Goal: Task Accomplishment & Management: Use online tool/utility

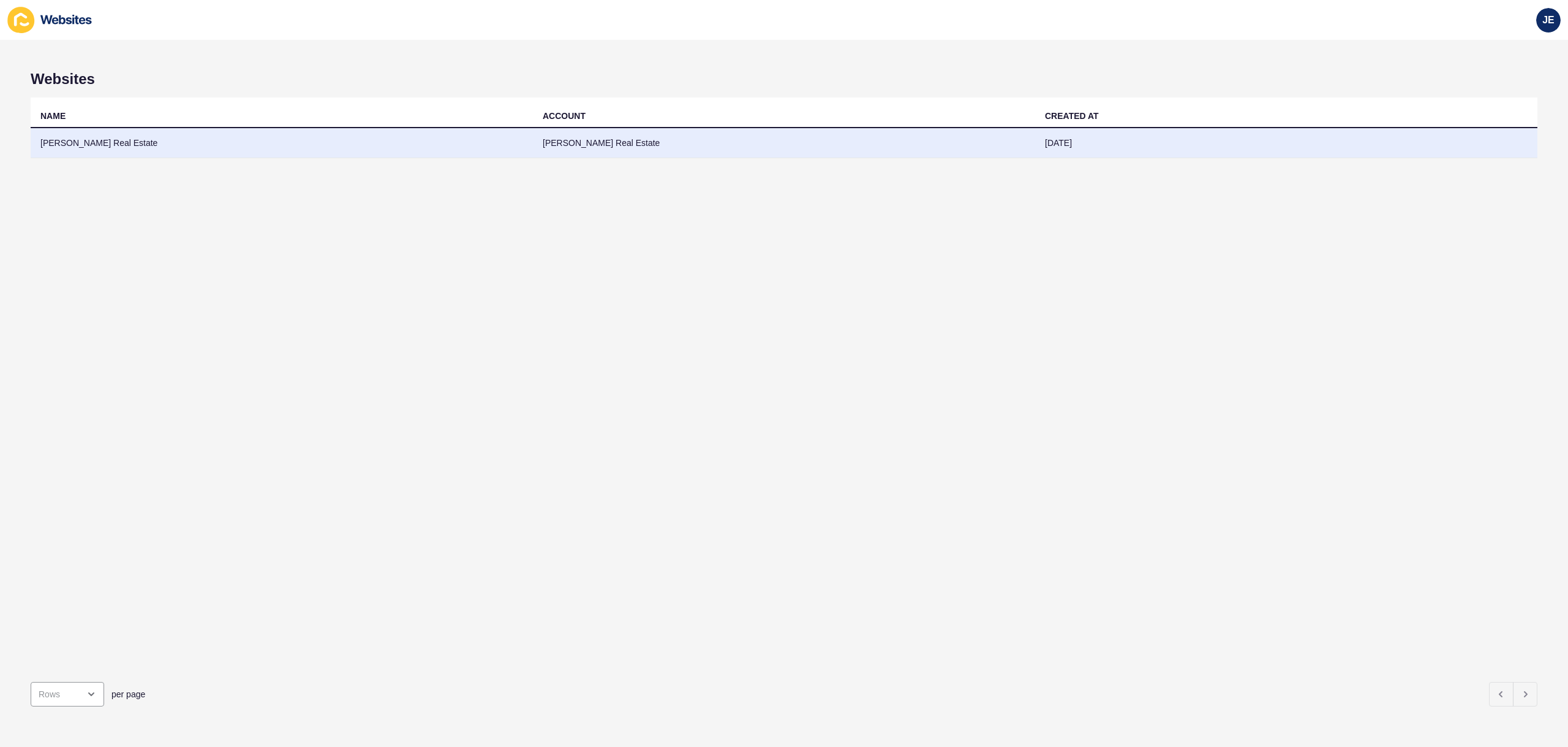
click at [352, 150] on td "[PERSON_NAME] Real Estate" at bounding box center [282, 143] width 502 height 30
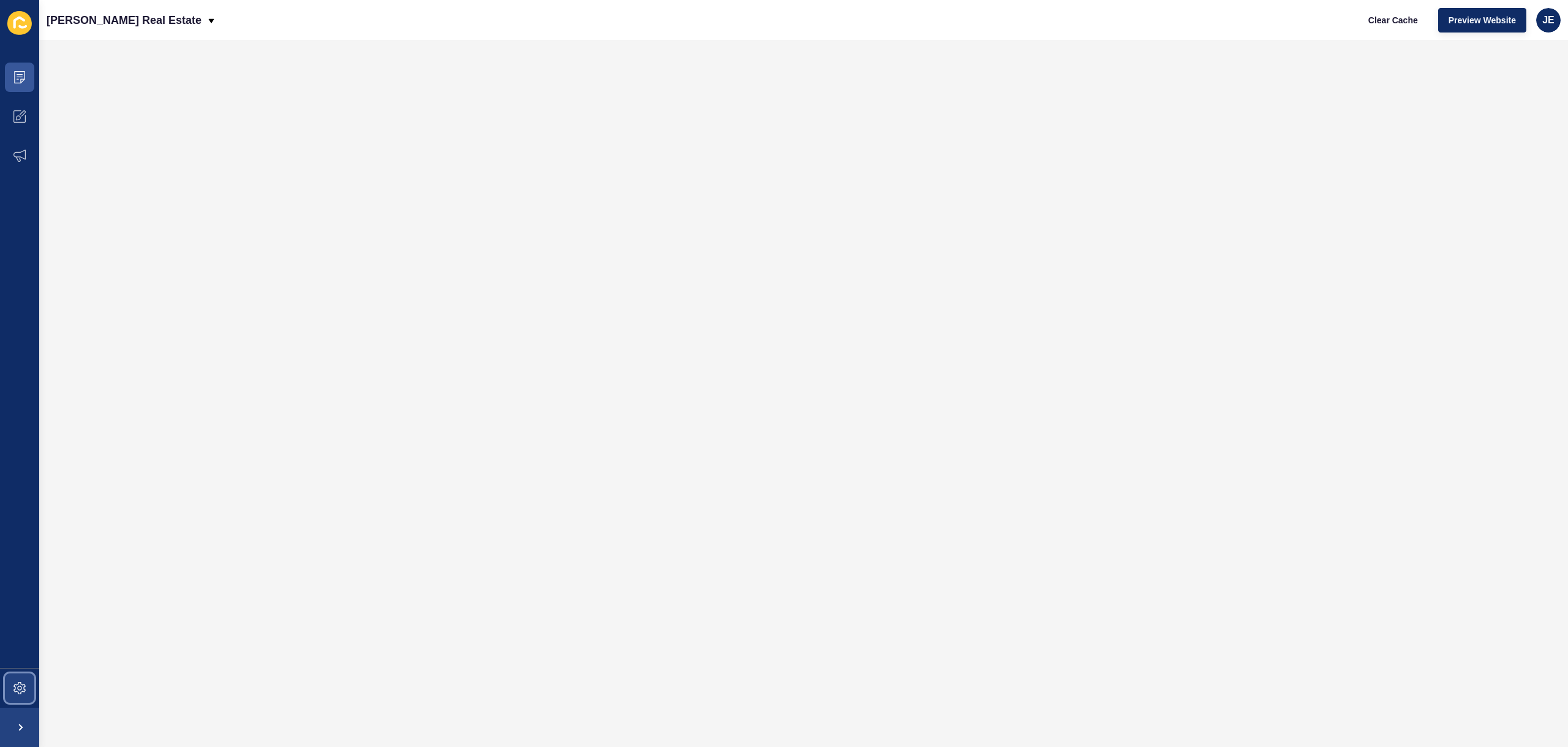
click at [16, 687] on icon at bounding box center [19, 688] width 13 height 13
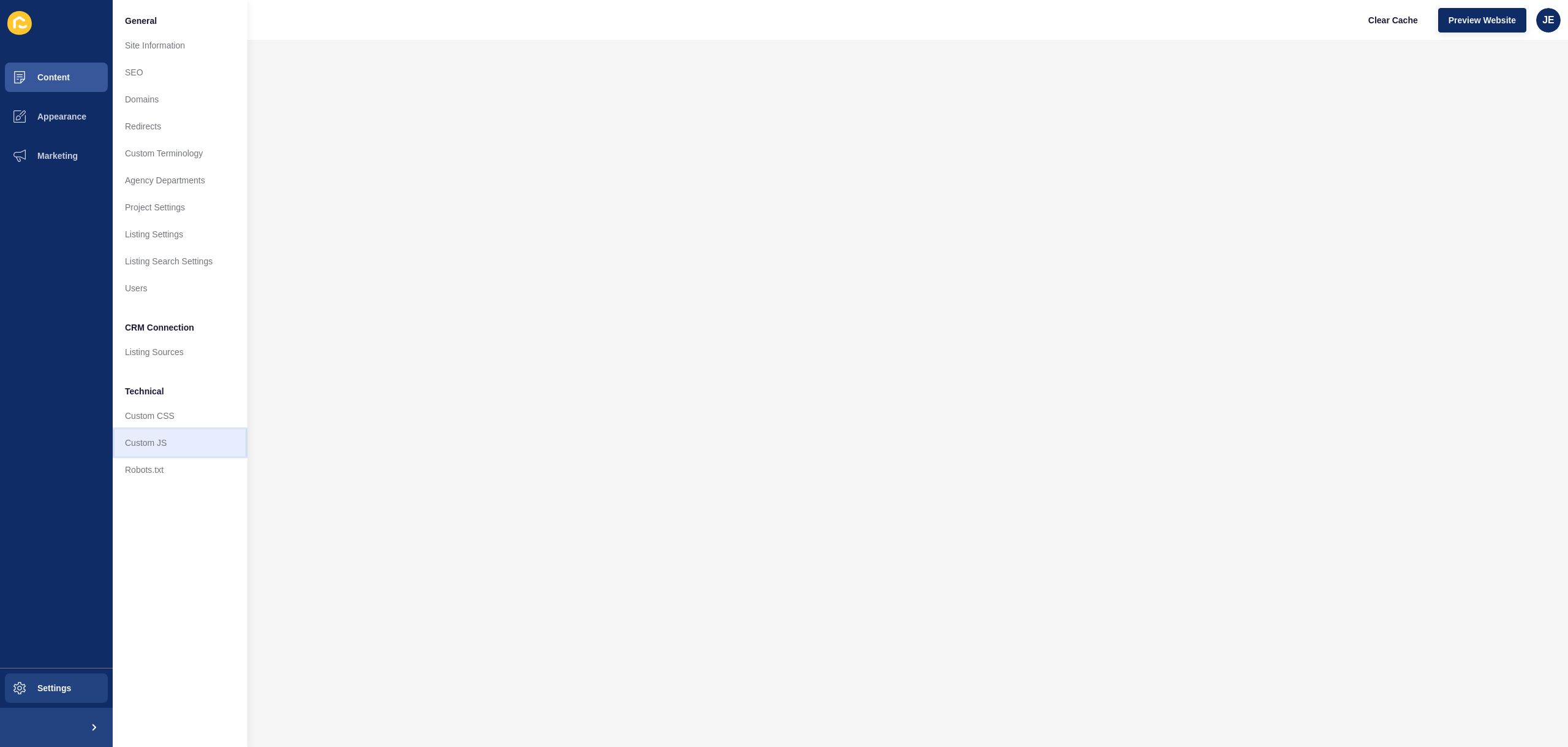
click at [155, 434] on link "Custom JS" at bounding box center [180, 443] width 135 height 27
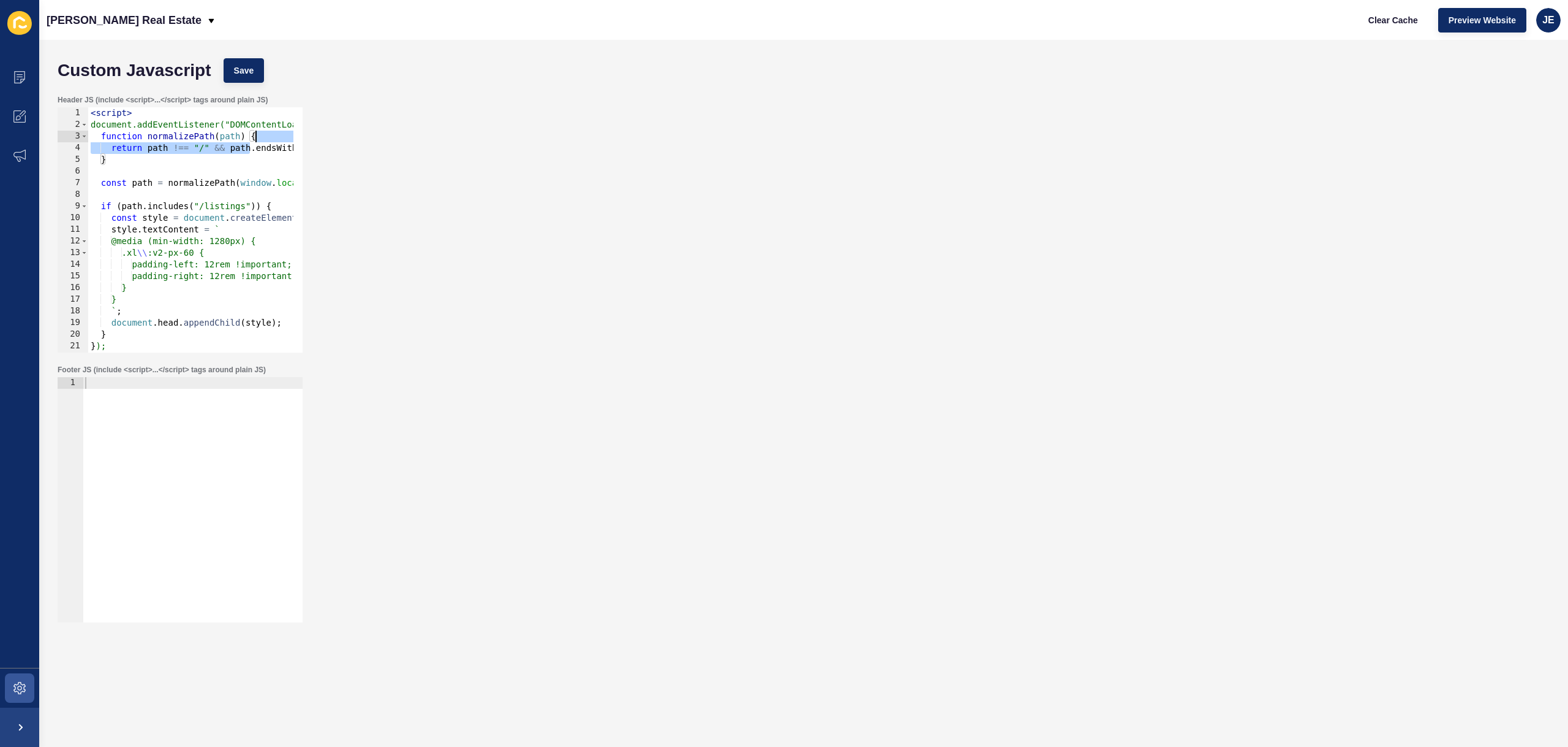
scroll to position [0, 175]
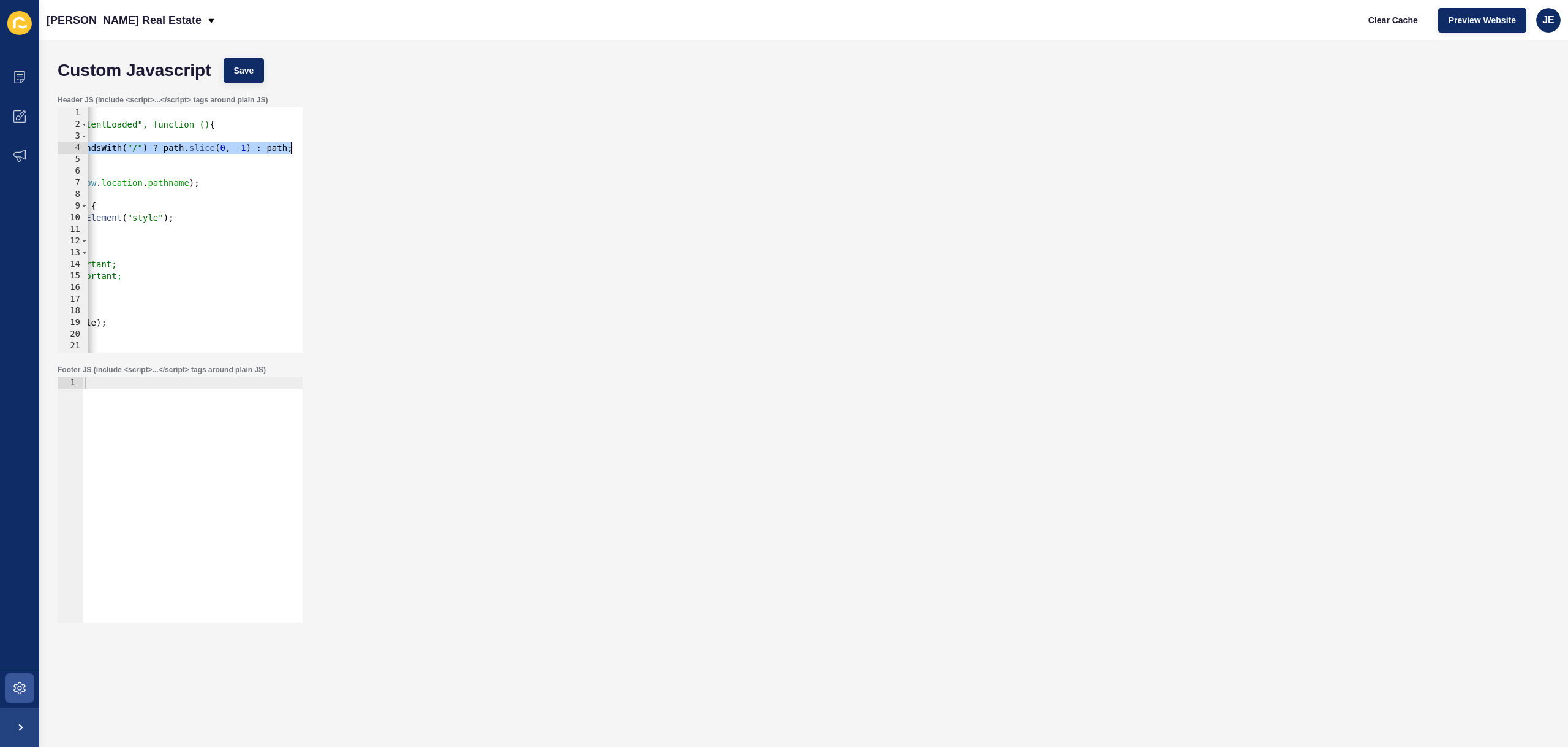
drag, startPoint x: 249, startPoint y: 149, endPoint x: 334, endPoint y: 152, distance: 85.1
click at [334, 152] on div "Header JS (include <script>...</script> tags around plain JS) return path !== "…" at bounding box center [804, 223] width 1505 height 270
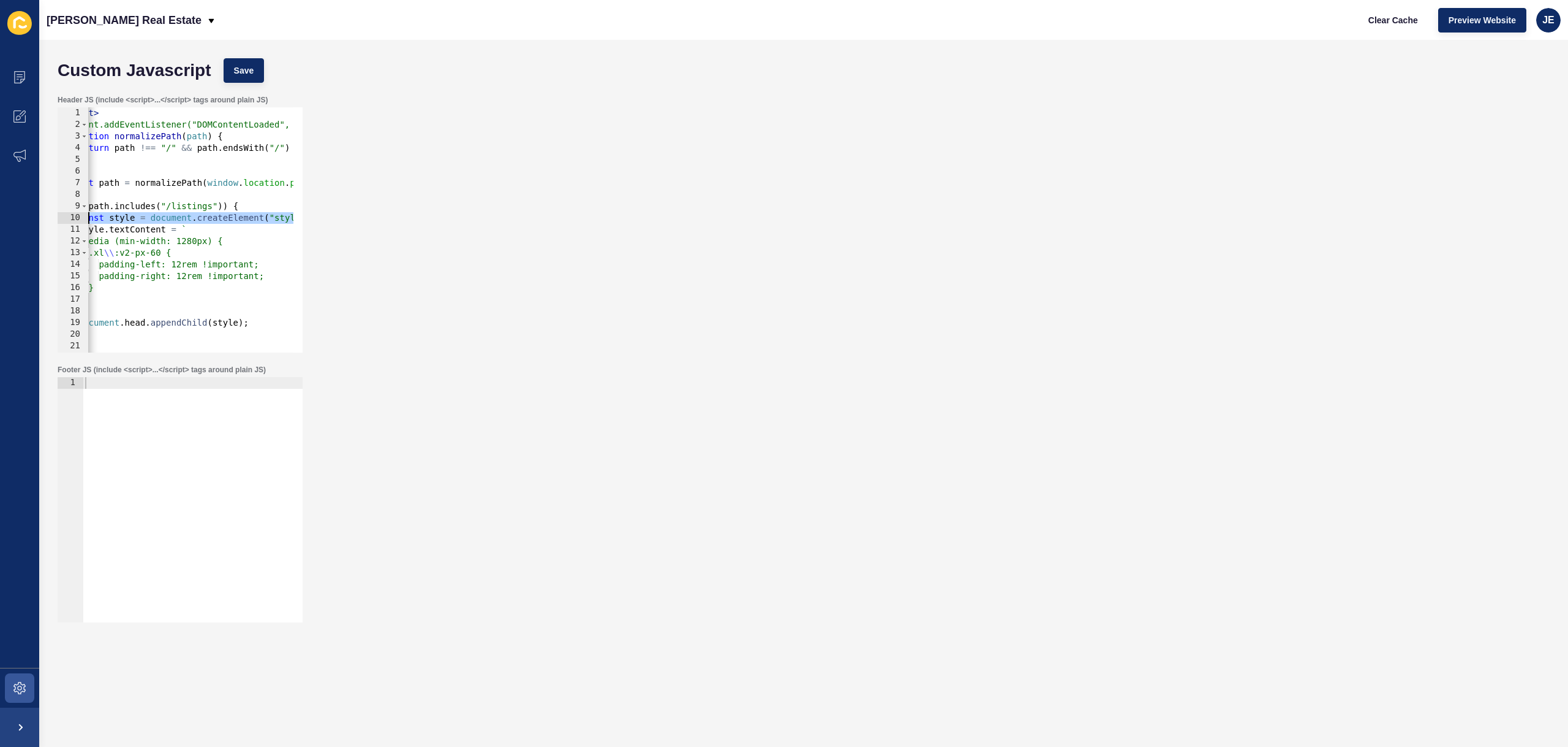
scroll to position [0, 0]
drag, startPoint x: 167, startPoint y: 220, endPoint x: 48, endPoint y: 215, distance: 119.1
click at [48, 215] on div "Custom Javascript Save Header JS (include <script>...</script> tags around plai…" at bounding box center [803, 393] width 1529 height 707
click at [127, 162] on div "< script > document.addEventListener("DOMContentLoaded", function () { function…" at bounding box center [279, 236] width 381 height 259
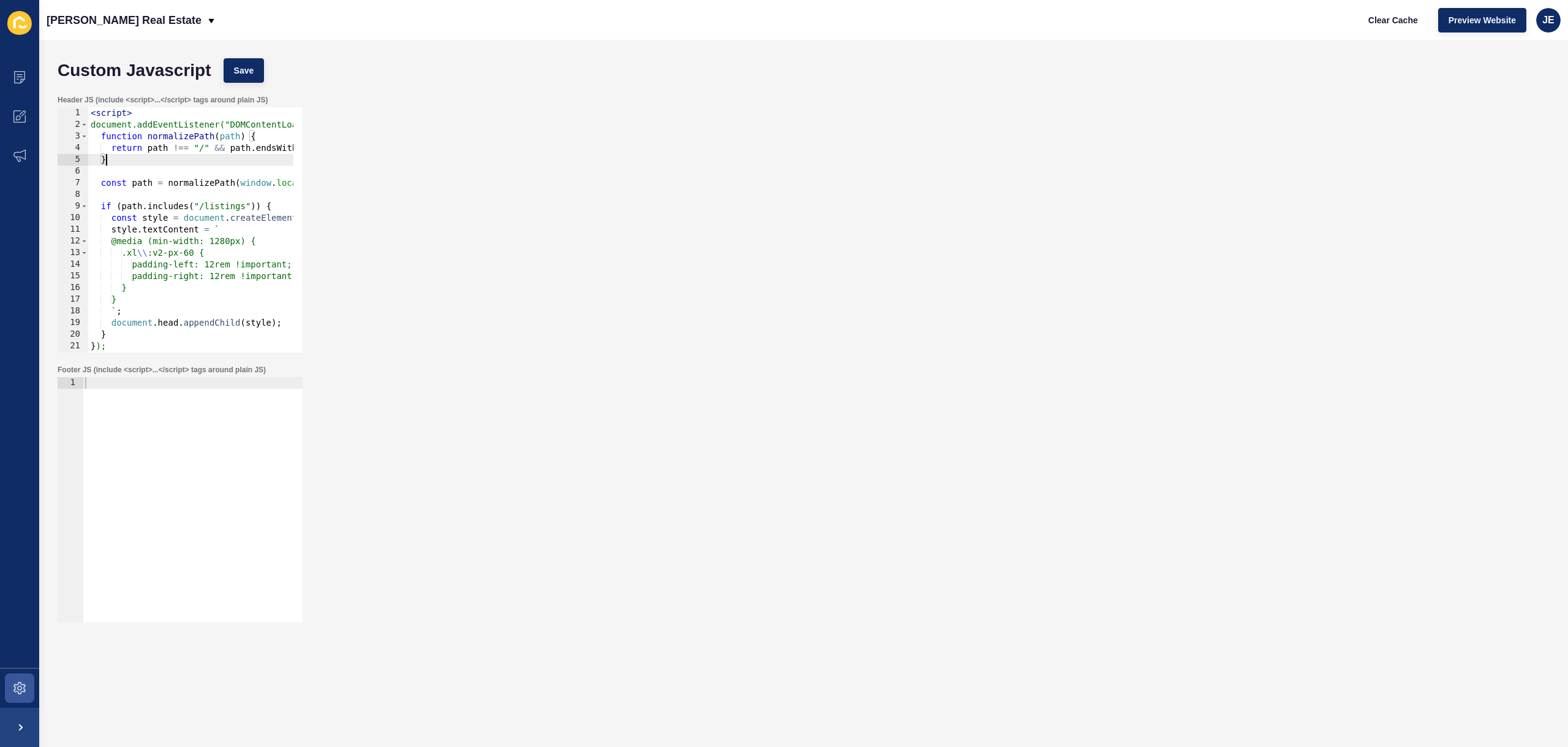
scroll to position [20, 0]
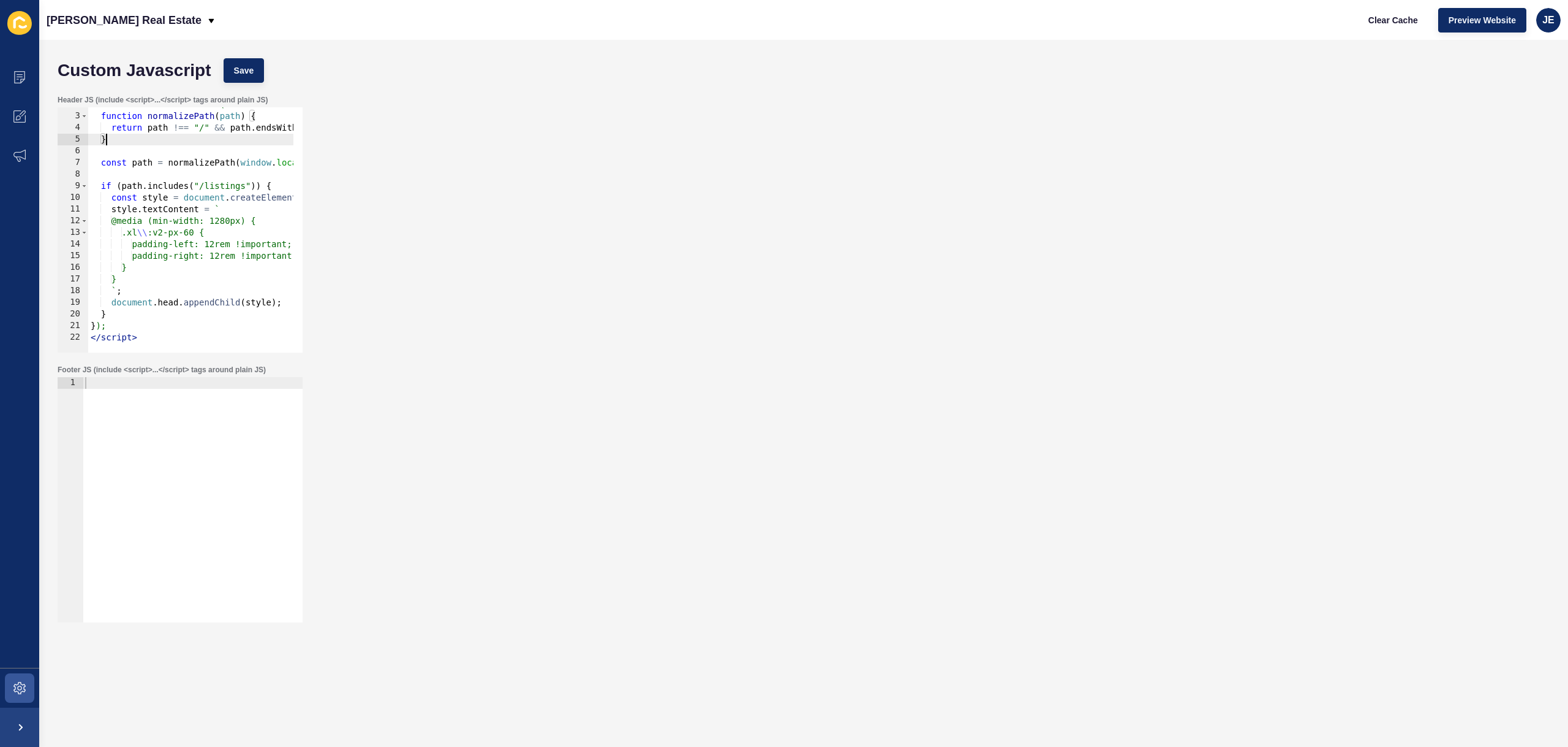
click at [170, 329] on div "document.addEventListener("DOMContentLoaded", function () { function normalizeP…" at bounding box center [279, 228] width 381 height 259
click at [177, 332] on div "document.addEventListener("DOMContentLoaded", function () { function normalizeP…" at bounding box center [279, 228] width 381 height 259
type textarea "</script>"
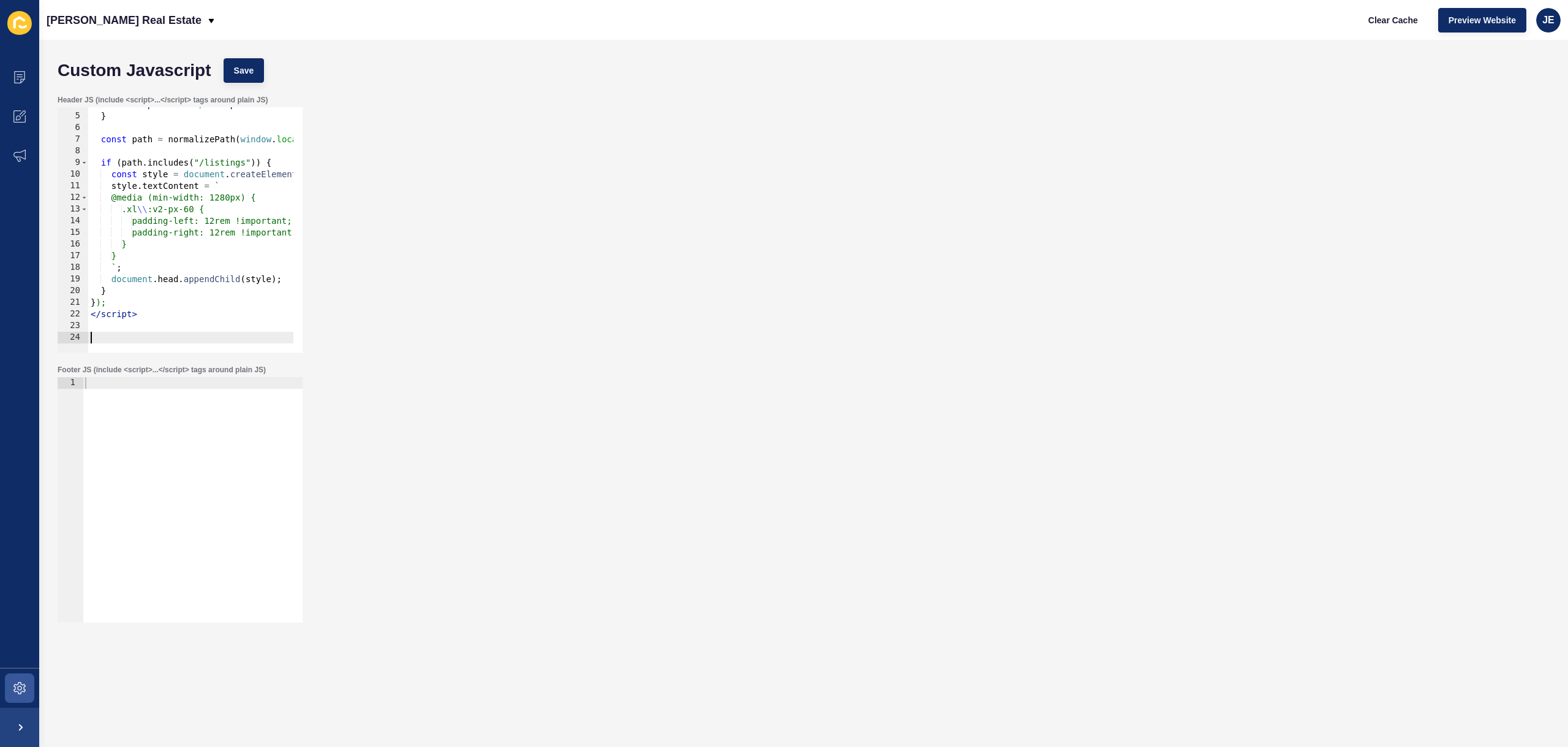
paste textarea
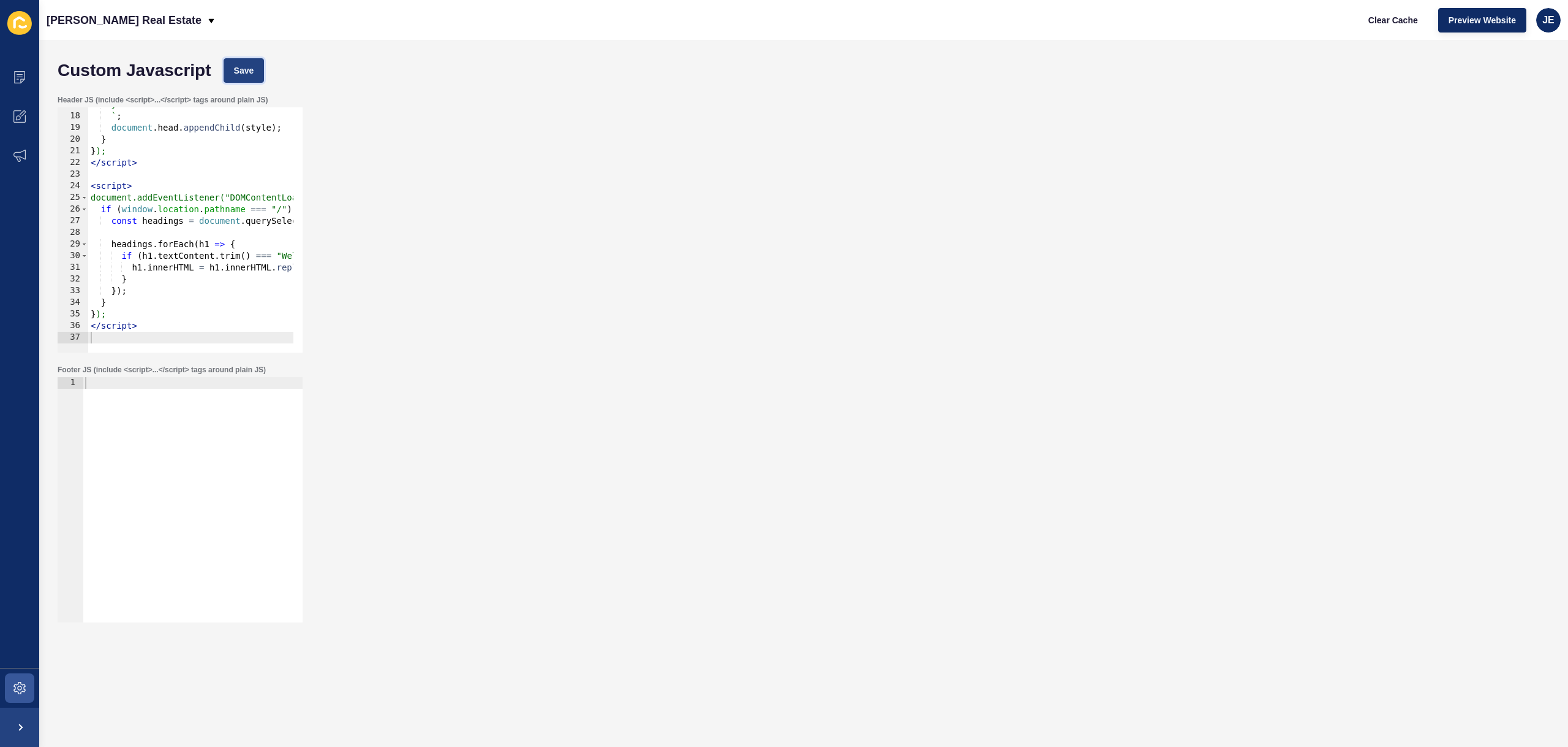
click at [245, 59] on button "Save" at bounding box center [244, 70] width 41 height 24
click at [1390, 19] on span "Clear Cache" at bounding box center [1393, 20] width 50 height 13
click at [112, 176] on div "} ` ; document . head . appendChild ( style ) ; } } ); </ script > < script > d…" at bounding box center [386, 228] width 597 height 259
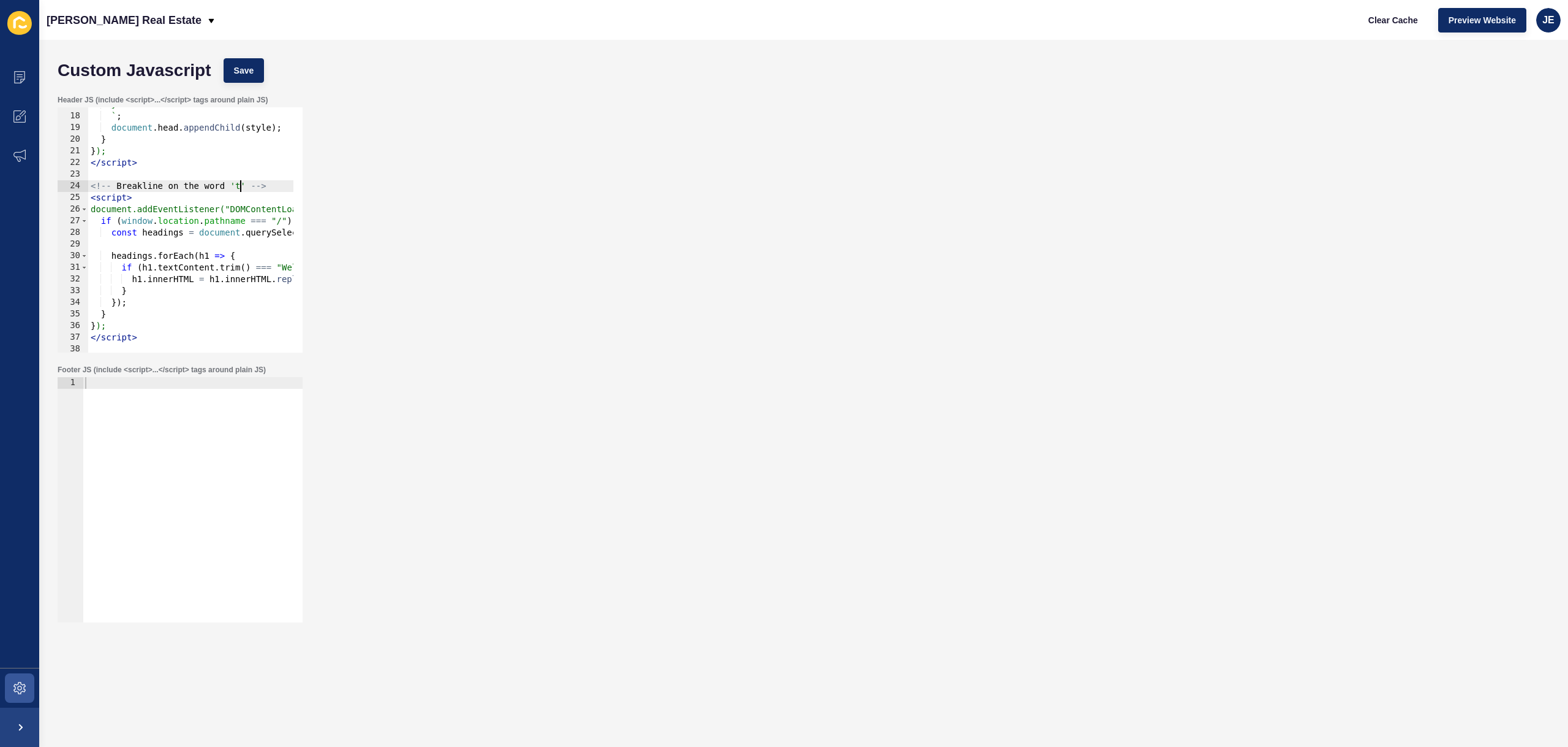
scroll to position [0, 11]
type textarea "<!-- Breakline on the word 'to -->"
click at [261, 67] on button "Save" at bounding box center [244, 70] width 41 height 24
click at [1399, 26] on span "Clear Cache" at bounding box center [1393, 20] width 50 height 13
click at [1492, 11] on button "Preview Website" at bounding box center [1483, 19] width 88 height 24
